Goal: Transaction & Acquisition: Purchase product/service

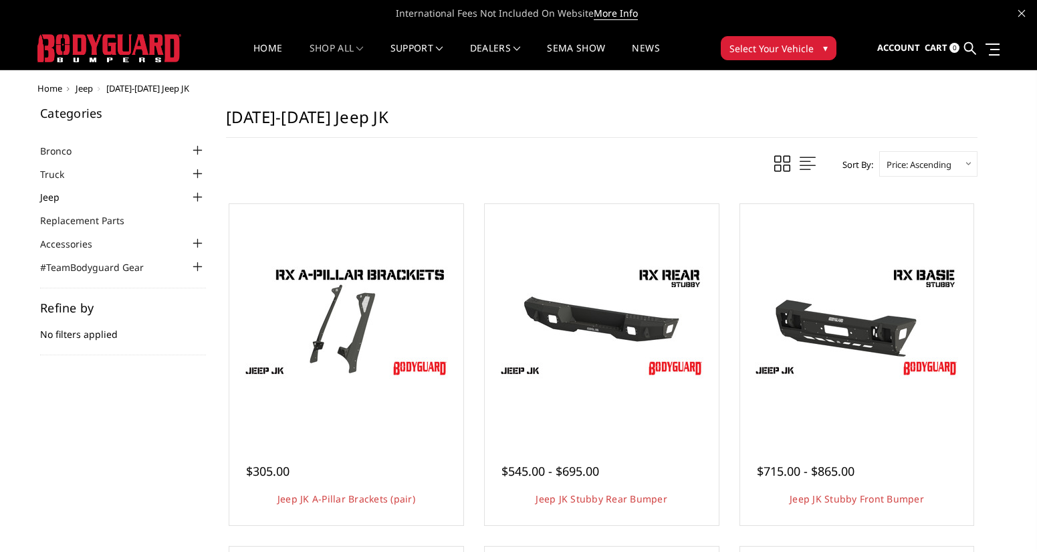
click at [47, 199] on link "Jeep" at bounding box center [58, 197] width 36 height 14
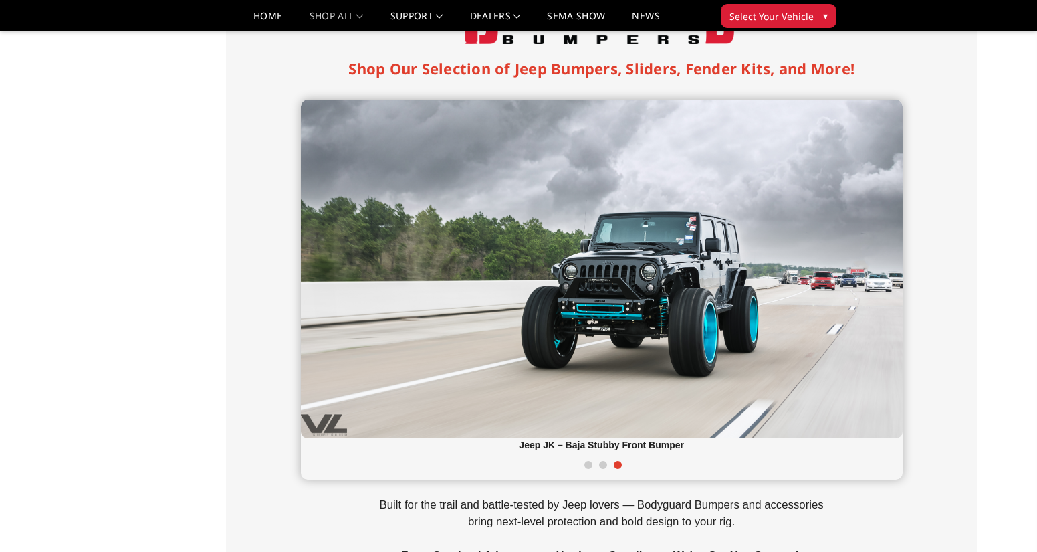
scroll to position [45, 0]
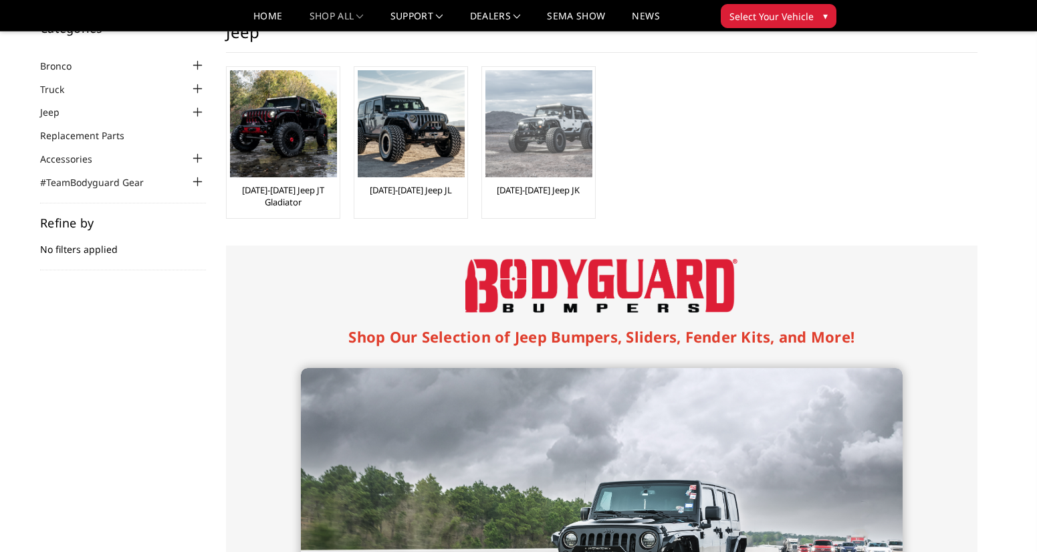
click at [562, 132] on img at bounding box center [538, 123] width 107 height 107
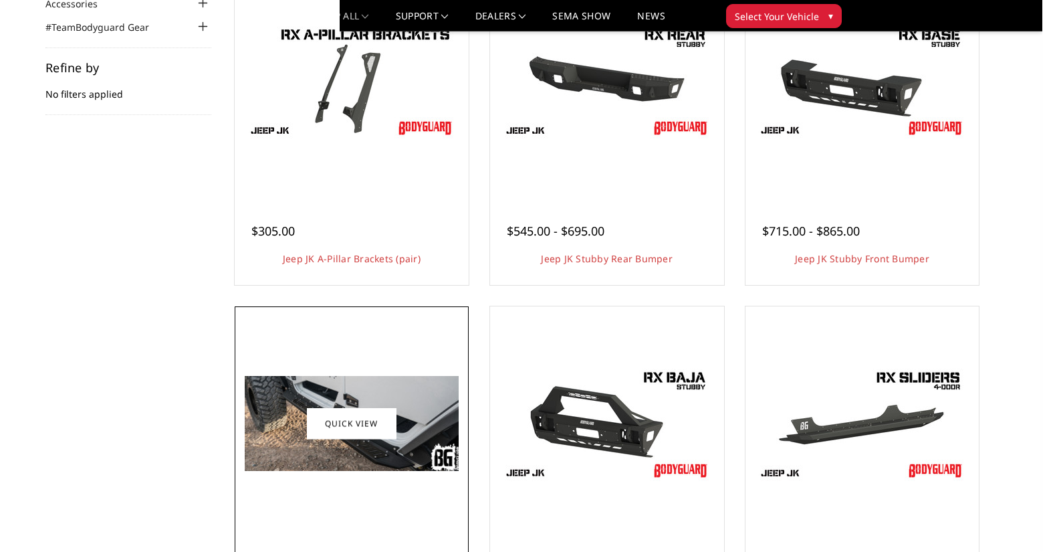
scroll to position [67, 0]
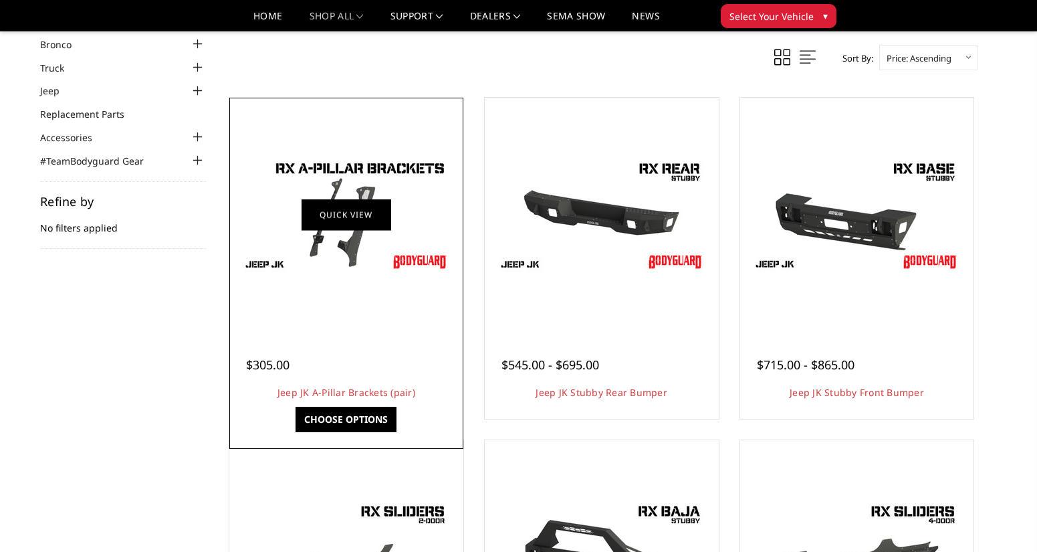
click at [353, 223] on link "Quick view" at bounding box center [346, 214] width 90 height 31
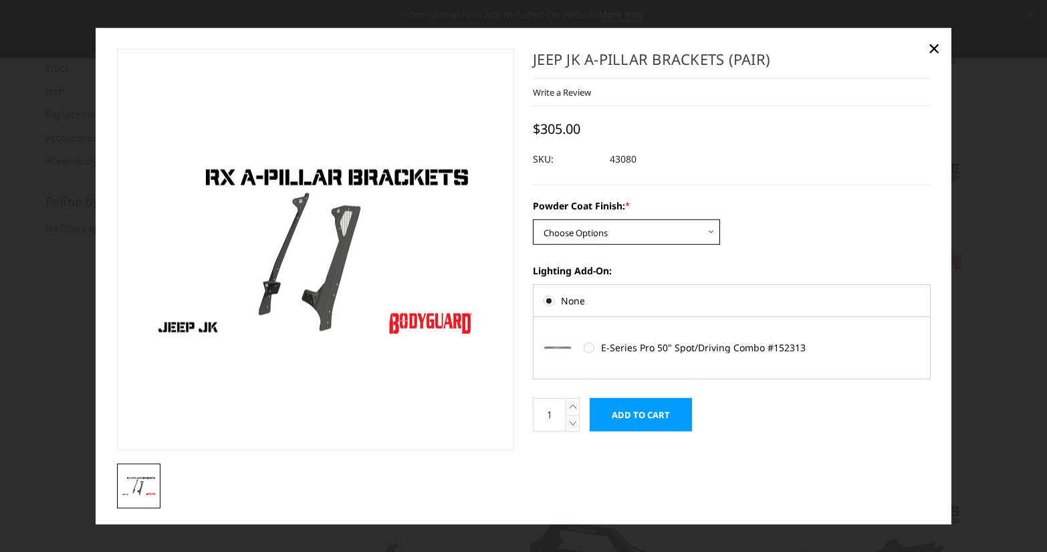
scroll to position [4, 0]
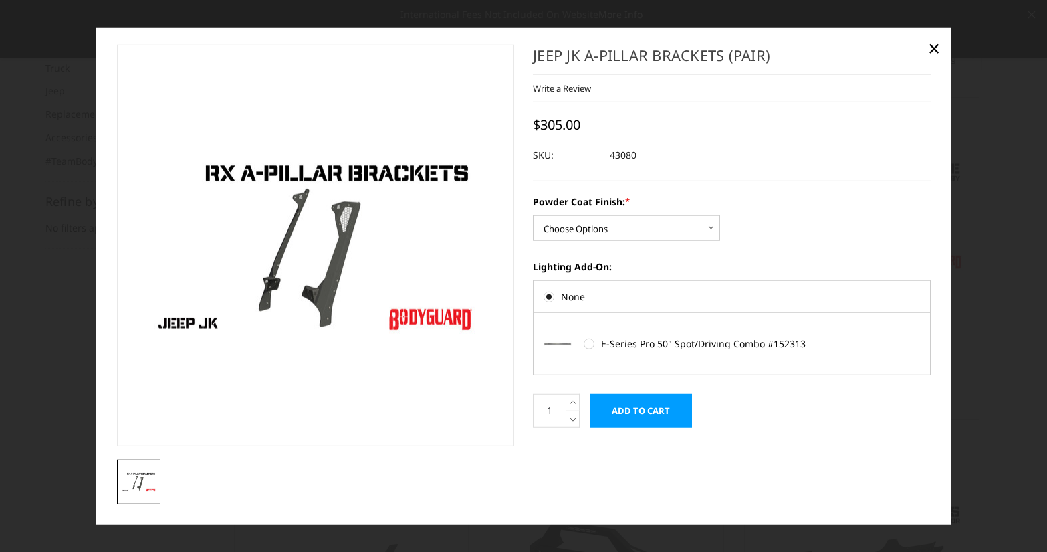
click at [826, 195] on label "Powder Coat Finish: *" at bounding box center [732, 202] width 398 height 14
click at [720, 215] on select "Choose Options Bare Metal Texture Black Powder Coat" at bounding box center [626, 227] width 187 height 25
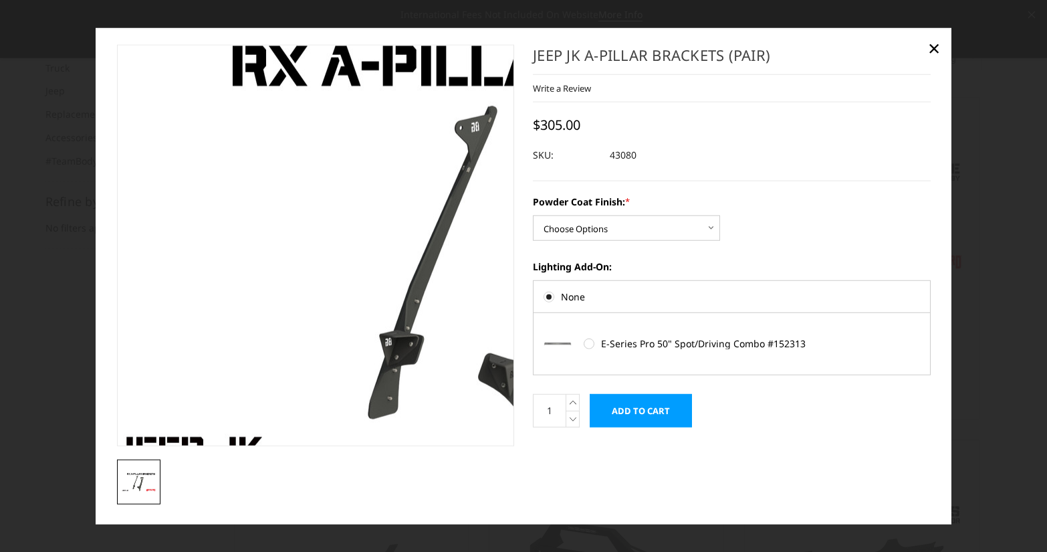
click at [174, 219] on img at bounding box center [514, 251] width 856 height 481
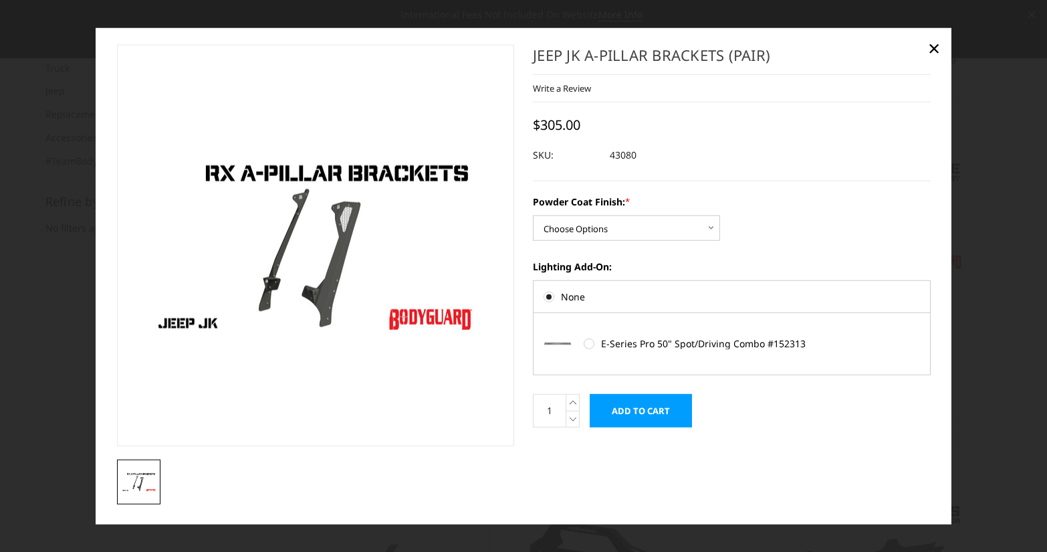
scroll to position [0, 0]
